Goal: Check status: Check status

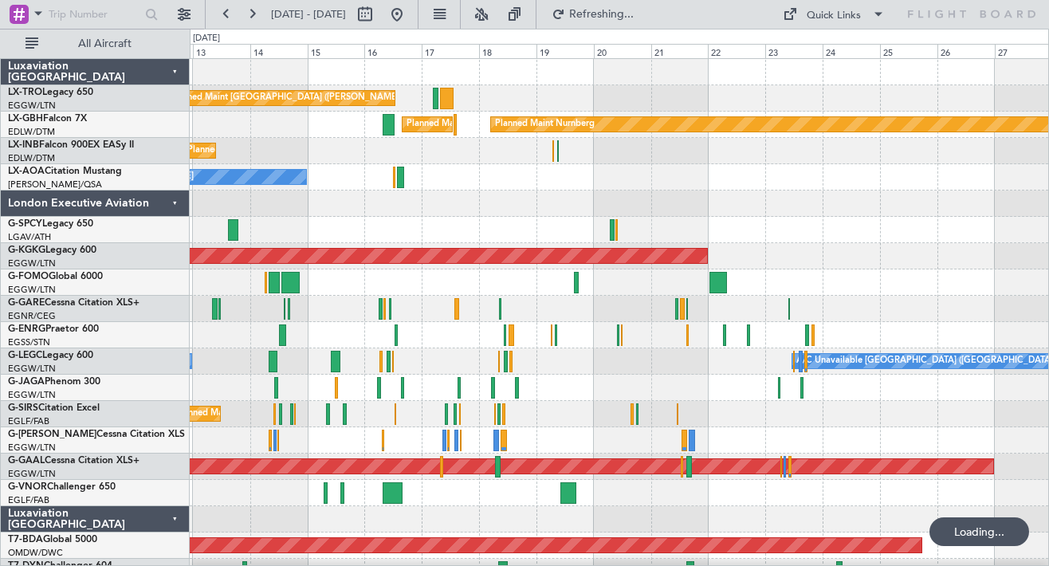
click at [312, 226] on div "Unplanned Maint [GEOGRAPHIC_DATA] ([PERSON_NAME] Intl)" at bounding box center [619, 230] width 859 height 26
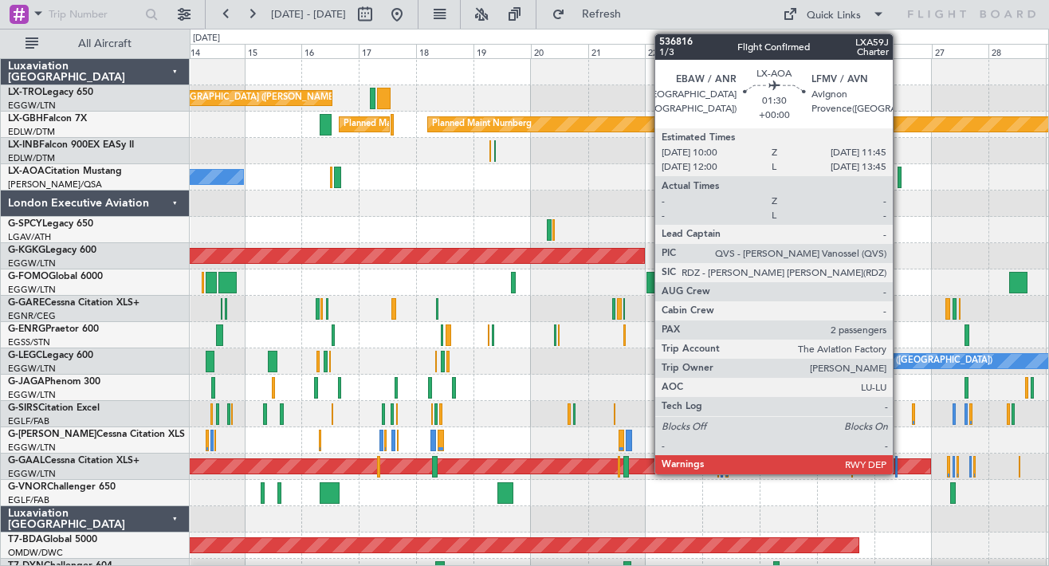
click at [900, 179] on div at bounding box center [900, 178] width 5 height 22
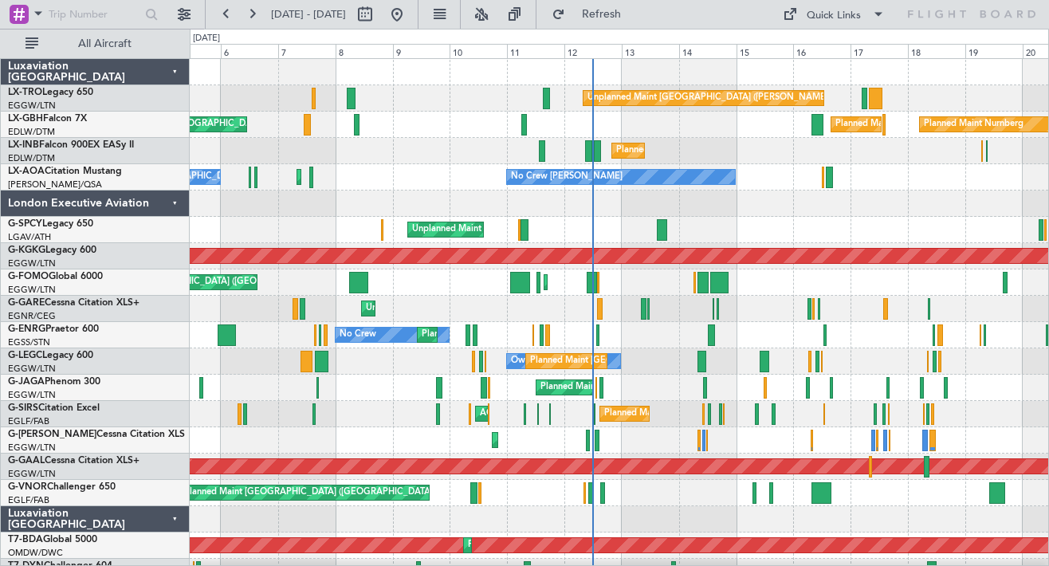
click at [985, 204] on div at bounding box center [619, 204] width 859 height 26
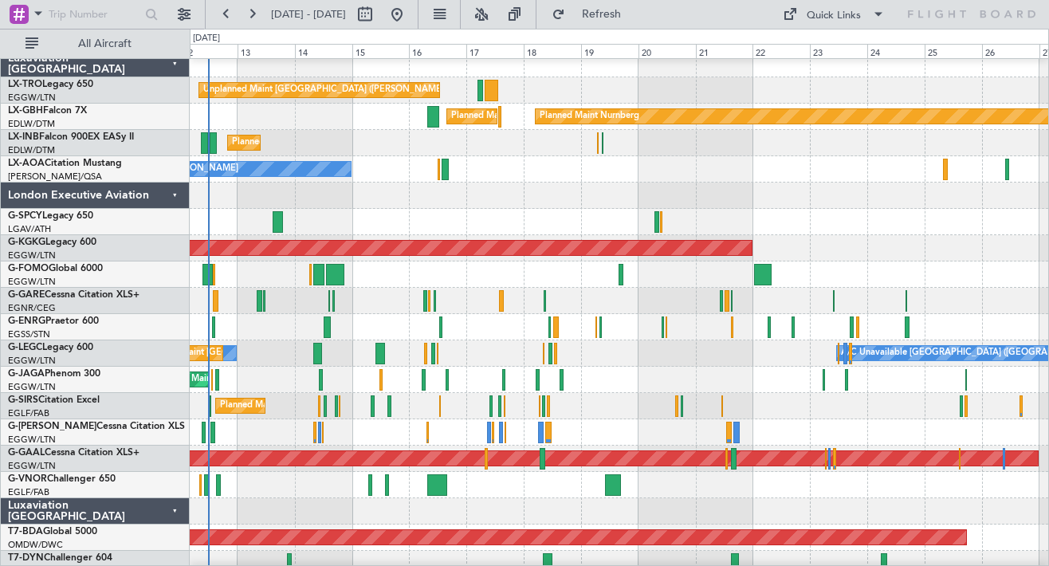
click at [513, 199] on div at bounding box center [619, 196] width 859 height 26
